Goal: Task Accomplishment & Management: Manage account settings

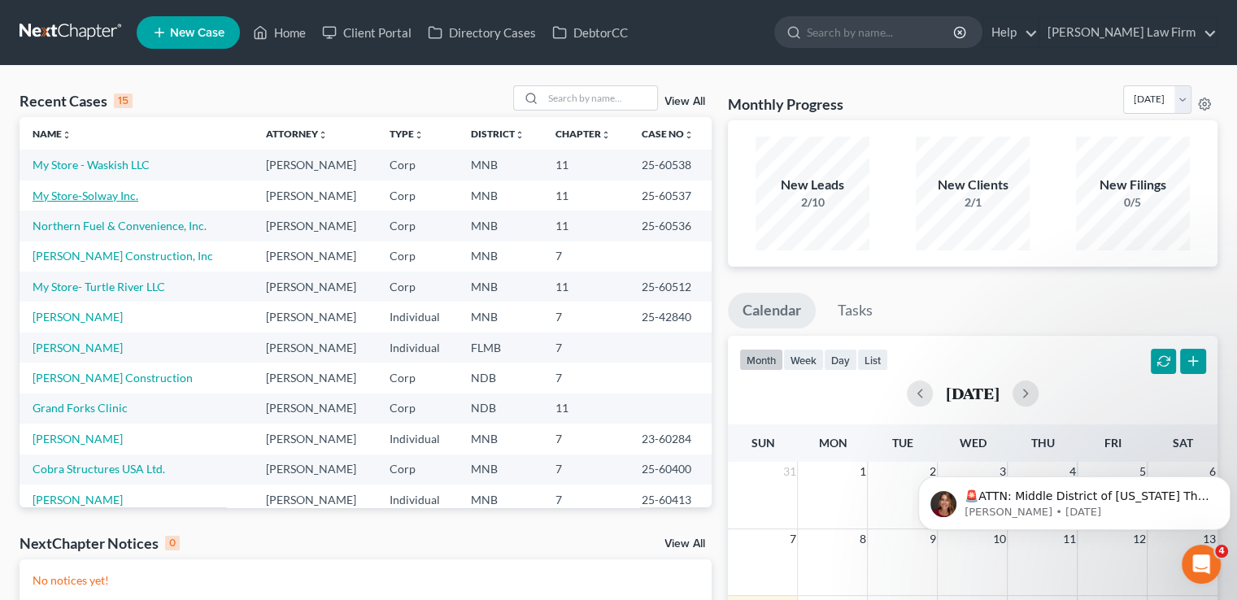
click at [114, 200] on link "My Store-Solway Inc." at bounding box center [86, 196] width 106 height 14
select select "7"
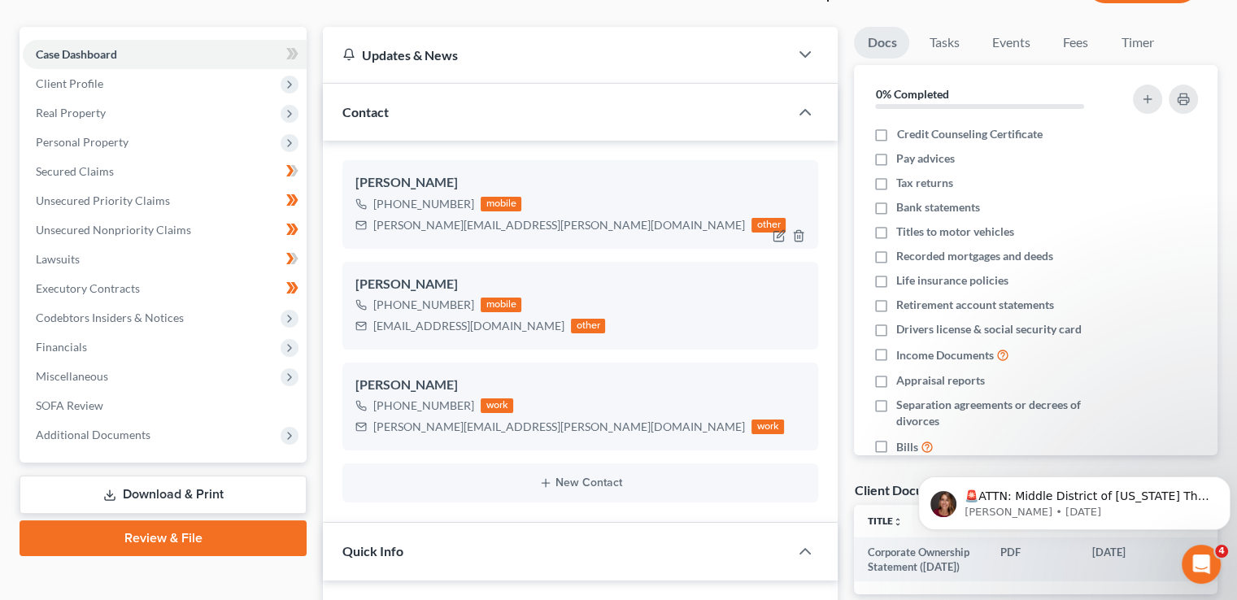
scroll to position [130, 0]
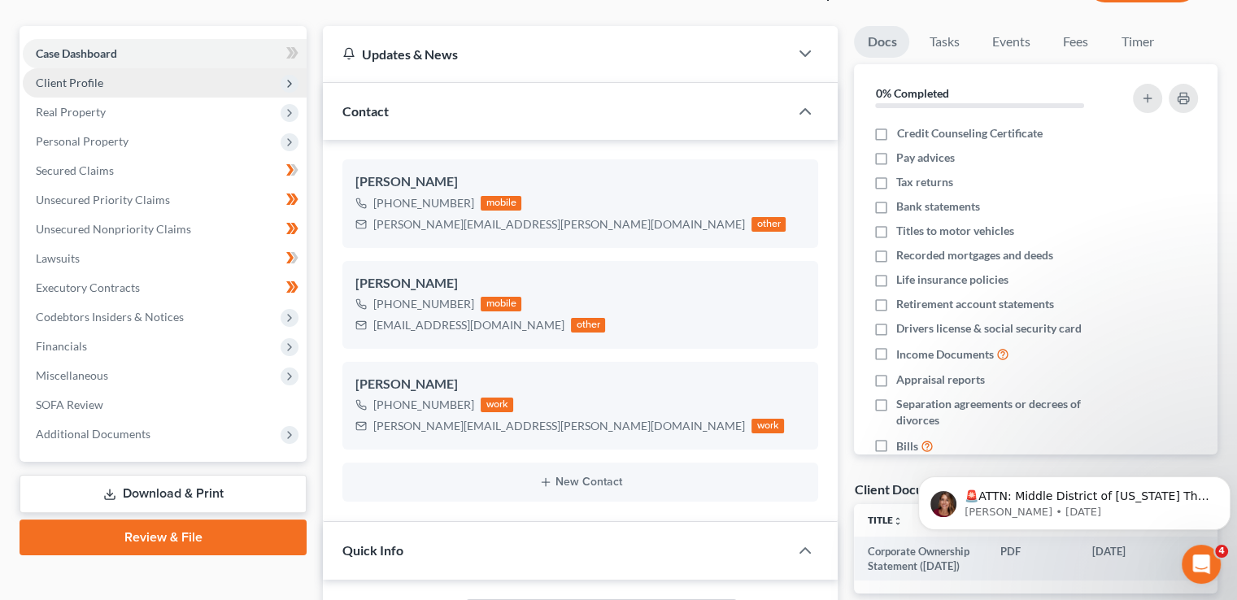
click at [185, 86] on span "Client Profile" at bounding box center [165, 82] width 284 height 29
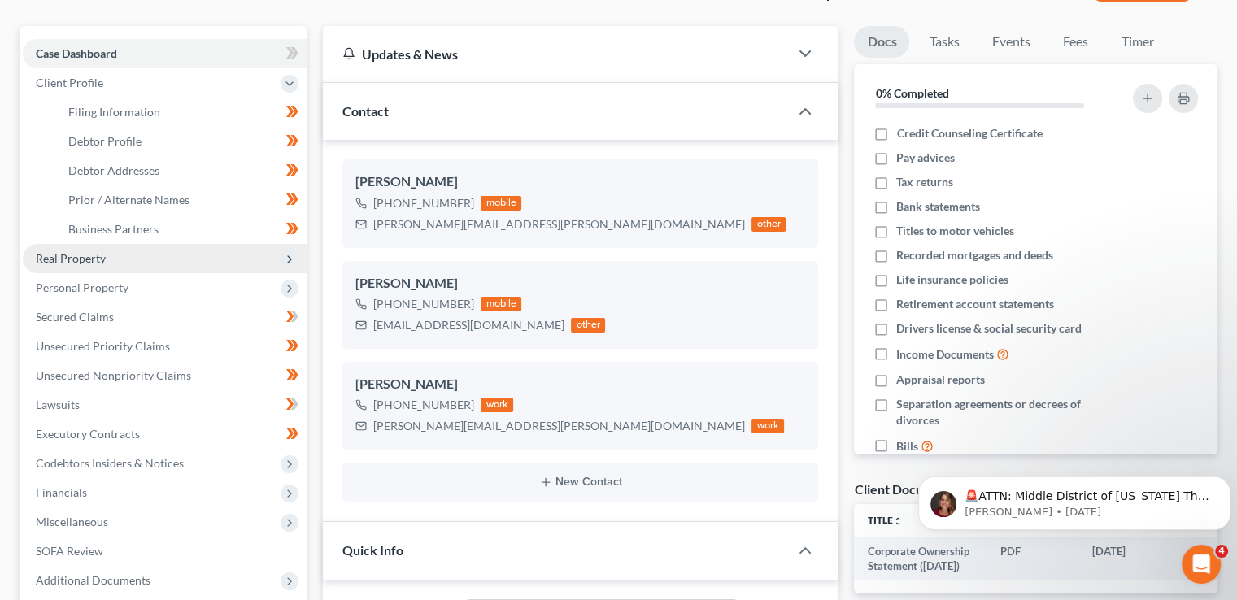
click at [178, 257] on span "Real Property" at bounding box center [165, 258] width 284 height 29
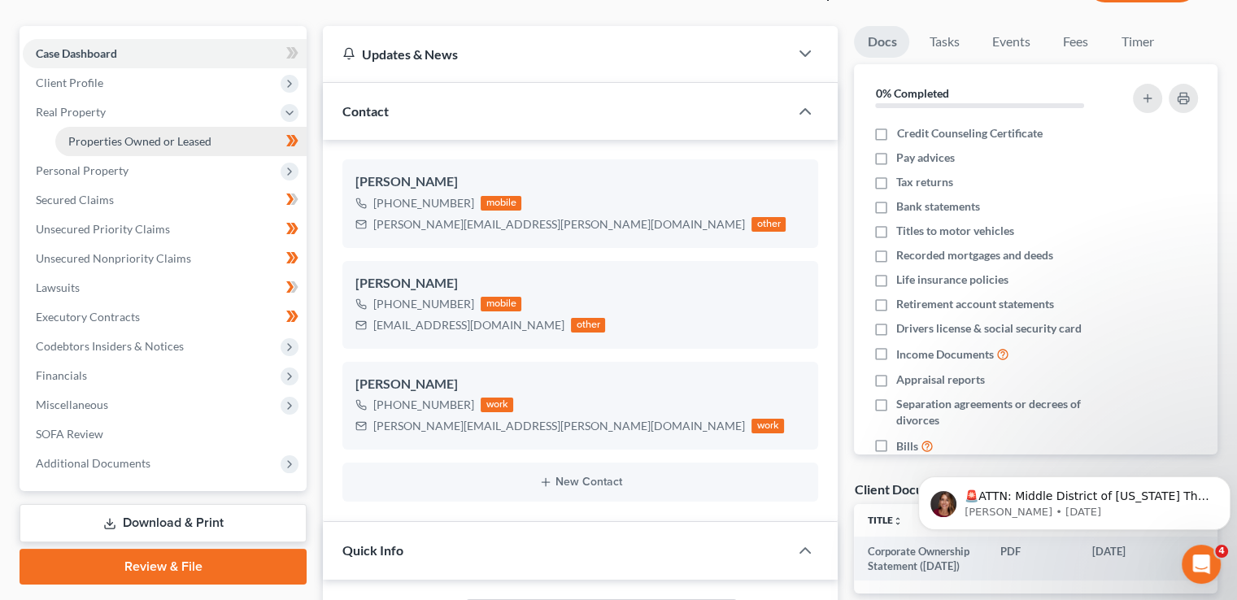
click at [171, 143] on span "Properties Owned or Leased" at bounding box center [139, 141] width 143 height 14
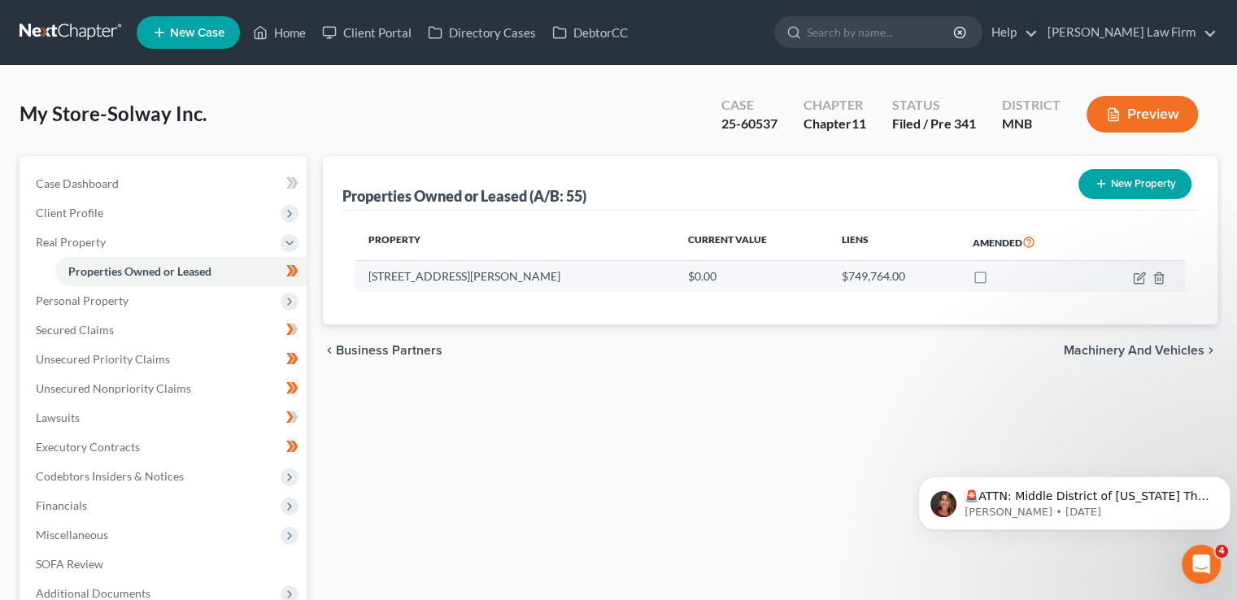
drag, startPoint x: 622, startPoint y: 274, endPoint x: 356, endPoint y: 277, distance: 266.0
click at [356, 277] on td "[STREET_ADDRESS][PERSON_NAME]" at bounding box center [516, 276] width 320 height 31
copy td "[STREET_ADDRESS][PERSON_NAME]"
click at [543, 102] on div "My Store-Solway Inc. Upgraded Case 25-60537 Chapter Chapter 11 Status Filed / P…" at bounding box center [619, 120] width 1198 height 71
click at [1139, 278] on icon "button" at bounding box center [1140, 276] width 7 height 7
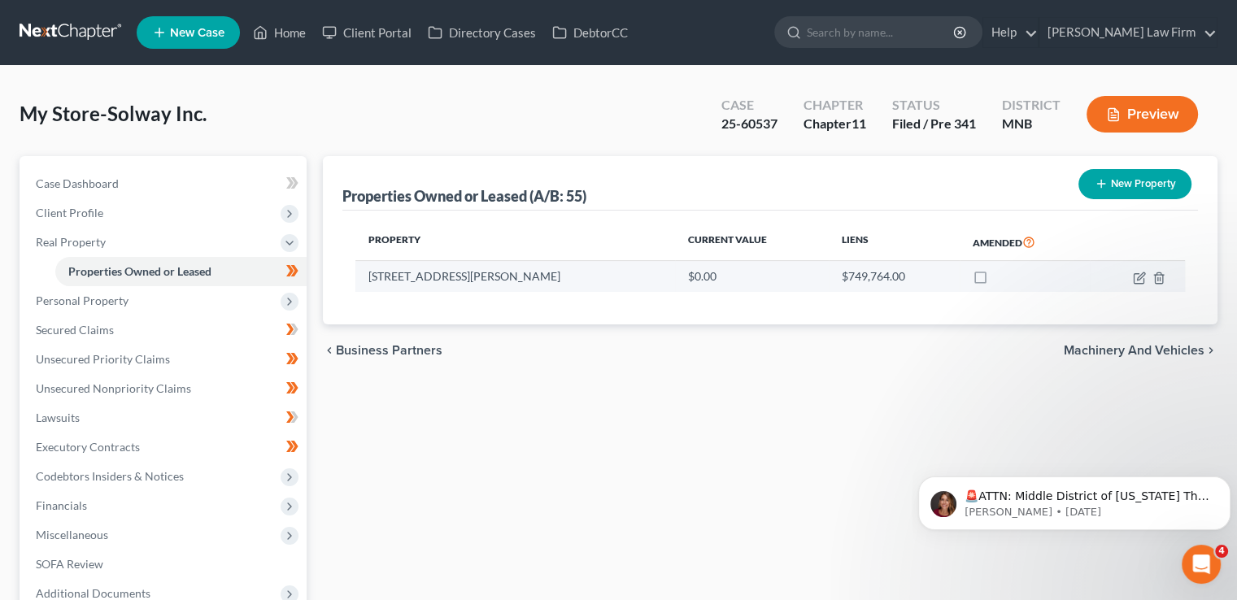
click at [615, 279] on td "[STREET_ADDRESS][PERSON_NAME]" at bounding box center [516, 276] width 320 height 31
click at [1139, 279] on icon "button" at bounding box center [1140, 276] width 7 height 7
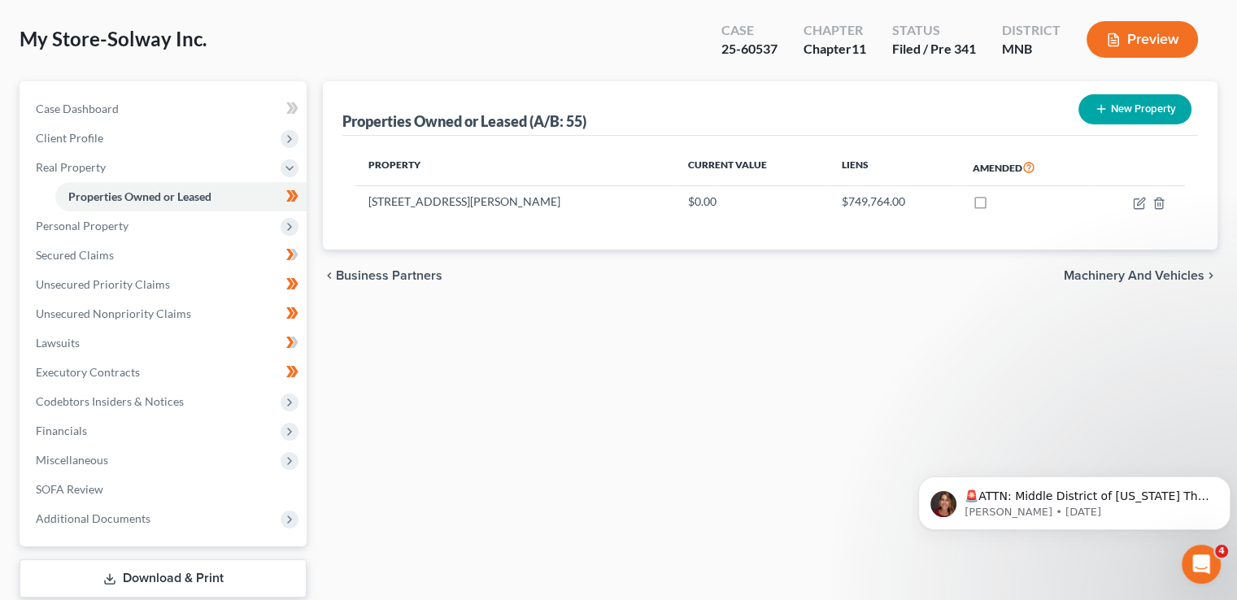
select select "24"
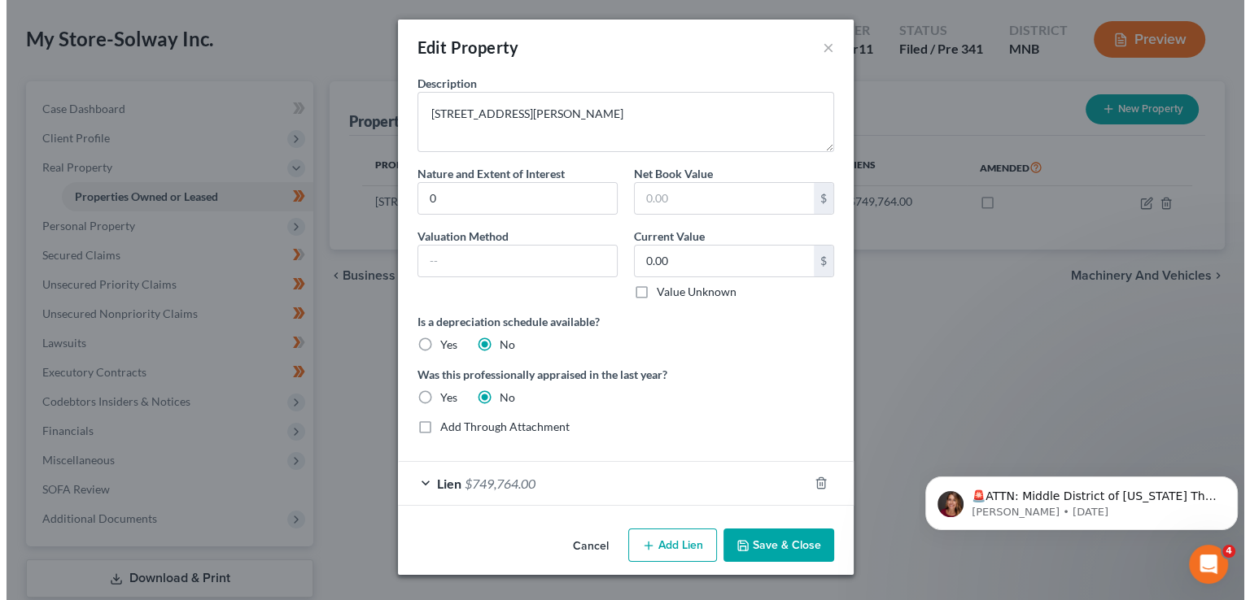
scroll to position [75, 0]
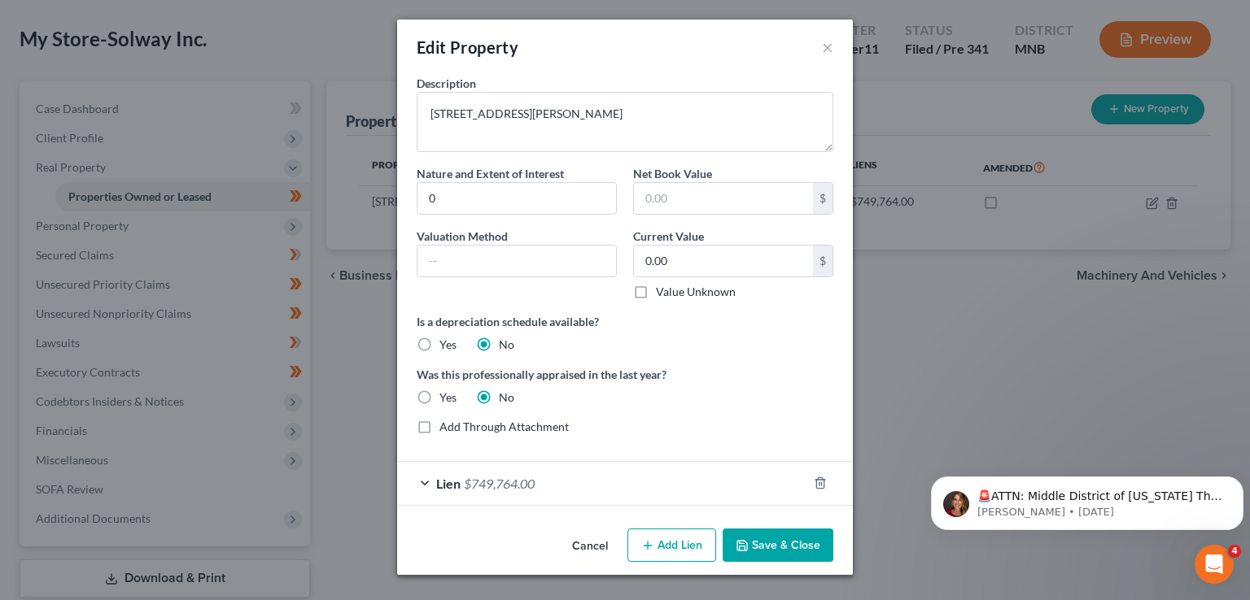
click at [443, 478] on span "Lien" at bounding box center [448, 483] width 24 height 15
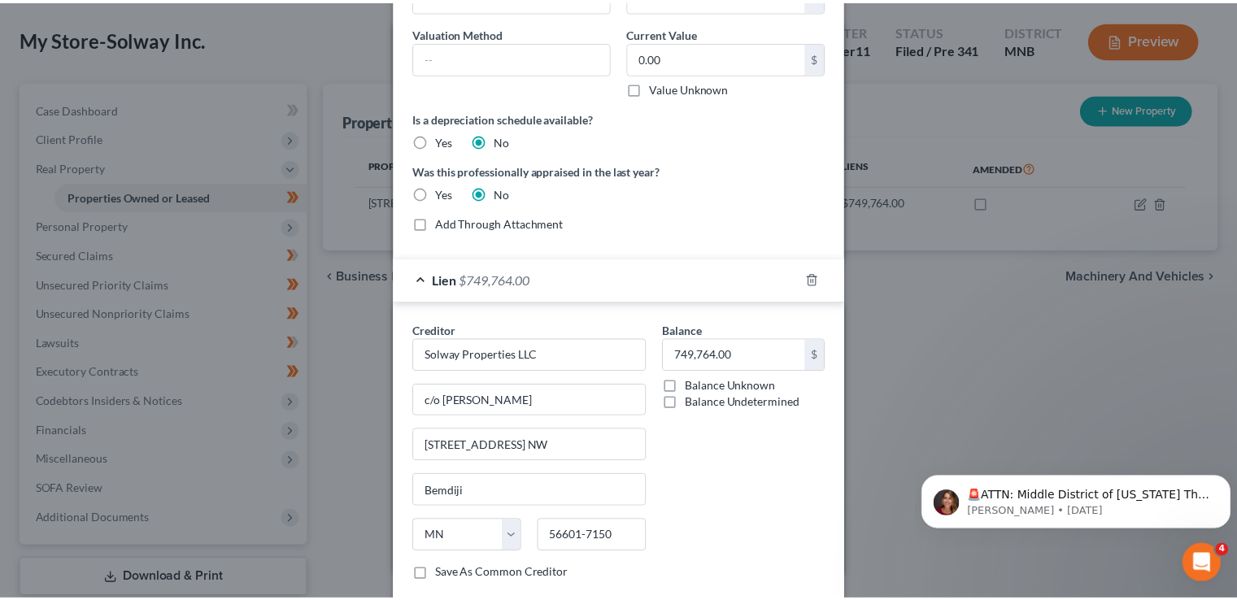
scroll to position [0, 0]
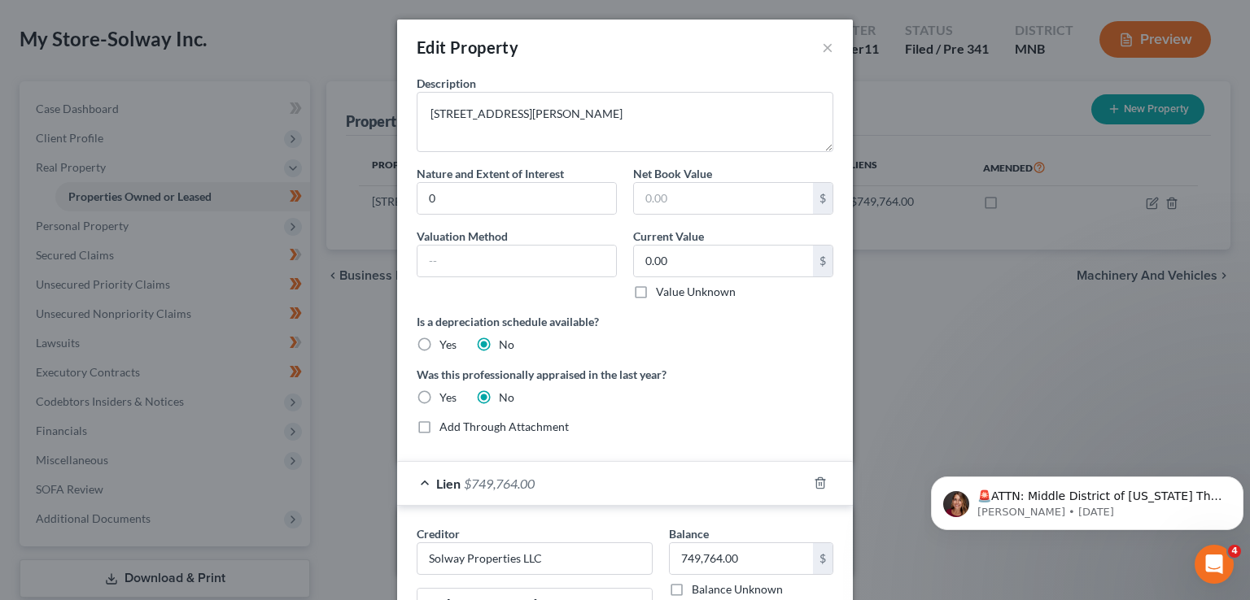
drag, startPoint x: 814, startPoint y: 47, endPoint x: 800, endPoint y: 37, distance: 16.9
click at [800, 37] on div "Edit Property ×" at bounding box center [625, 47] width 456 height 55
click at [822, 46] on button "×" at bounding box center [827, 47] width 11 height 20
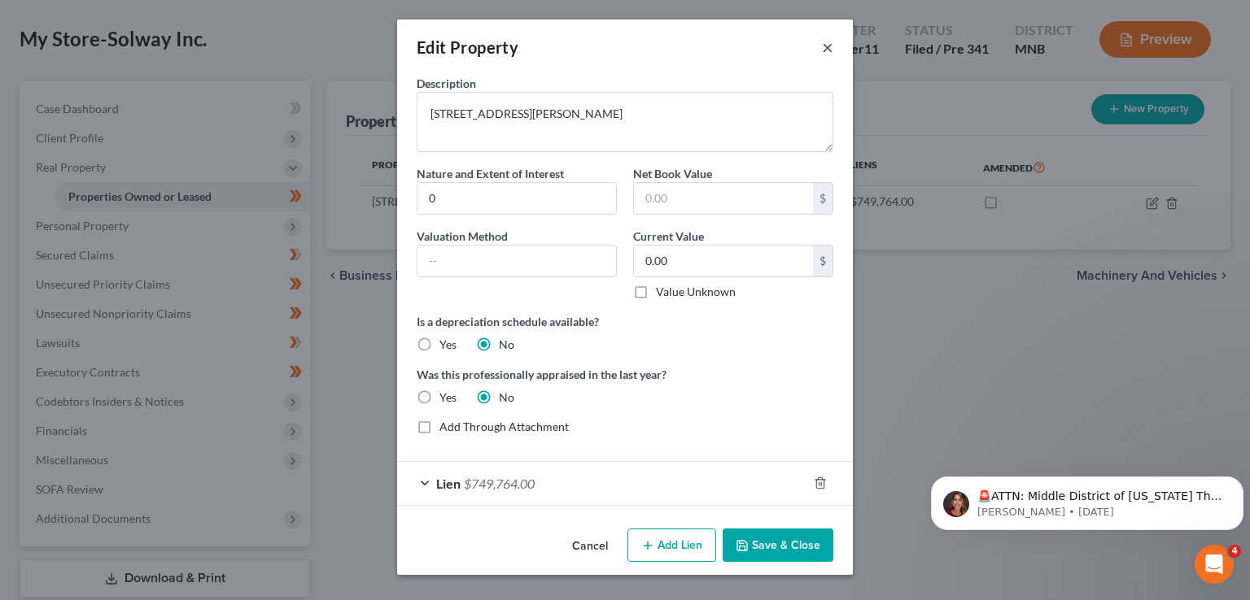
click at [823, 41] on button "×" at bounding box center [827, 47] width 11 height 20
